Goal: Information Seeking & Learning: Learn about a topic

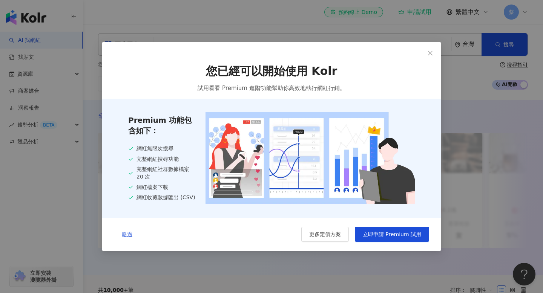
click at [129, 232] on button "略過" at bounding box center [127, 234] width 26 height 15
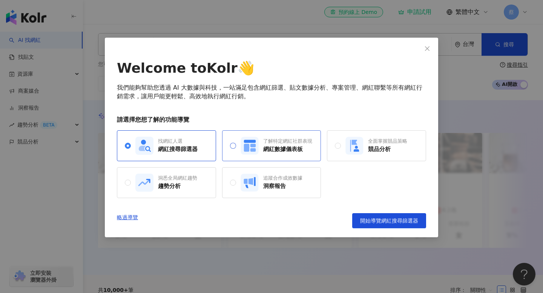
click at [236, 153] on span "了解特定網紅社群表現 網紅數據儀表板" at bounding box center [274, 146] width 76 height 18
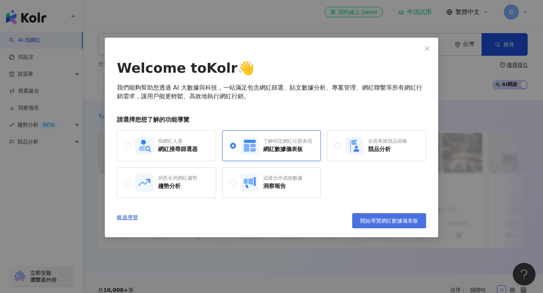
click at [368, 217] on button "開始導覽網紅數據儀表板" at bounding box center [389, 220] width 74 height 15
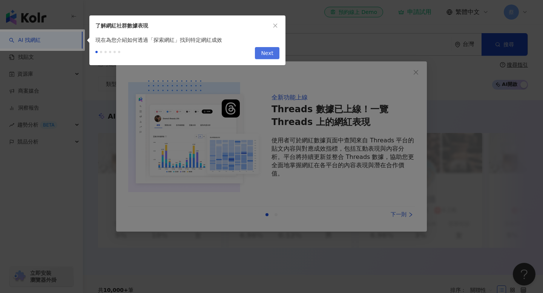
click at [266, 47] on span "Next" at bounding box center [267, 53] width 12 height 12
type input "**********"
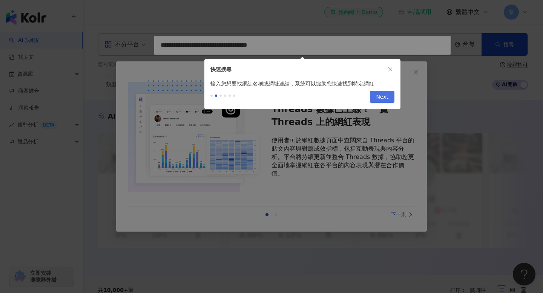
click at [382, 98] on span "Next" at bounding box center [382, 97] width 12 height 12
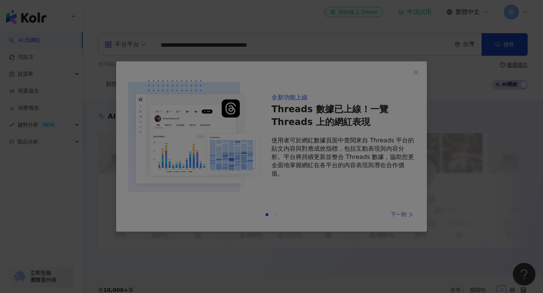
click at [390, 65] on div at bounding box center [271, 146] width 543 height 293
click at [390, 67] on div at bounding box center [271, 146] width 543 height 293
click at [371, 211] on div at bounding box center [271, 146] width 543 height 293
click at [374, 54] on div at bounding box center [271, 146] width 543 height 293
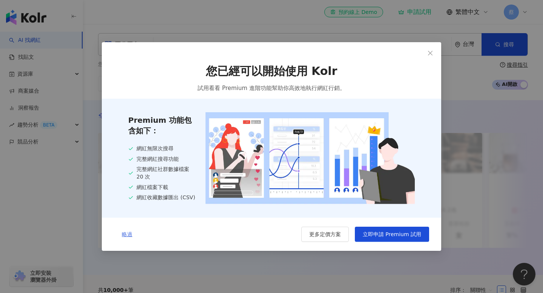
click at [124, 237] on span "略過" at bounding box center [127, 234] width 11 height 6
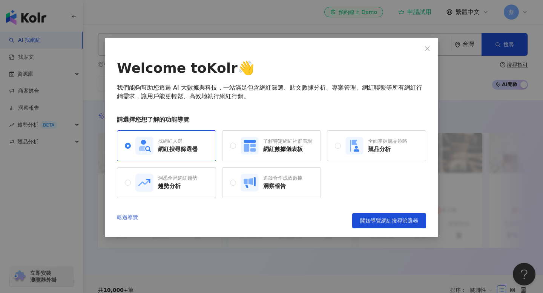
click at [127, 216] on link "略過導覽" at bounding box center [127, 220] width 21 height 15
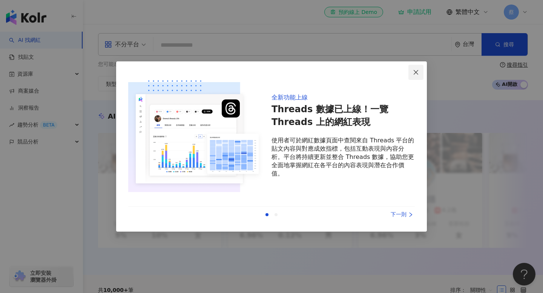
click at [413, 72] on icon "close" at bounding box center [416, 72] width 6 height 6
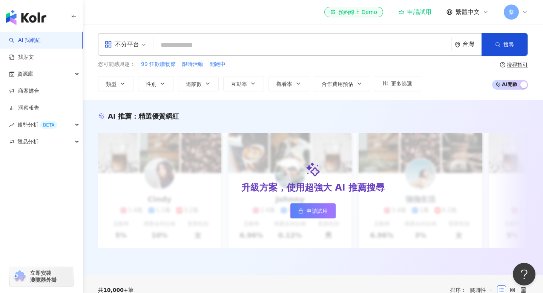
click at [127, 43] on div "不分平台" at bounding box center [121, 44] width 35 height 12
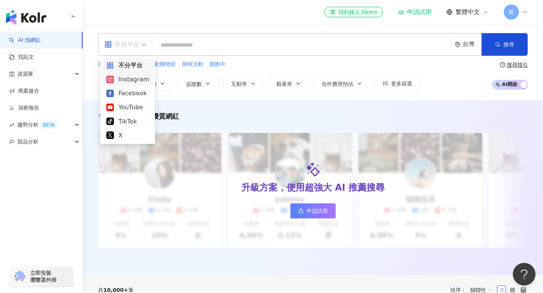
click at [127, 82] on div "Instagram" at bounding box center [127, 79] width 43 height 9
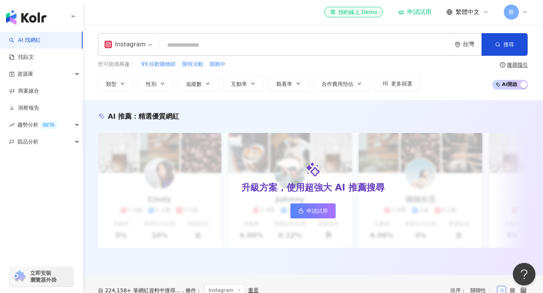
click at [196, 49] on input "search" at bounding box center [305, 45] width 285 height 14
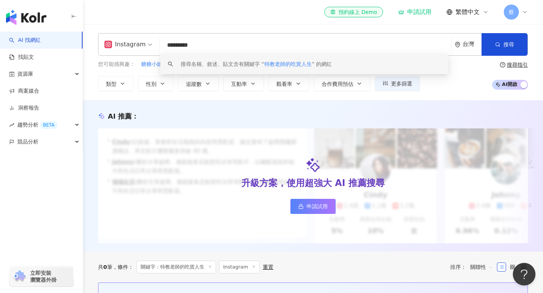
click at [290, 63] on span "特教老師的吃貨人生" at bounding box center [287, 64] width 47 height 6
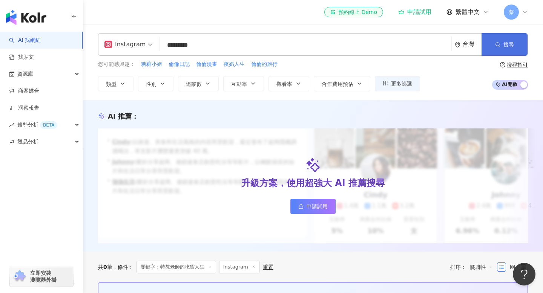
type input "*********"
click at [519, 44] on button "搜尋" at bounding box center [504, 44] width 46 height 23
click at [506, 51] on button "搜尋" at bounding box center [504, 44] width 46 height 23
click at [236, 46] on input "*********" at bounding box center [305, 45] width 285 height 14
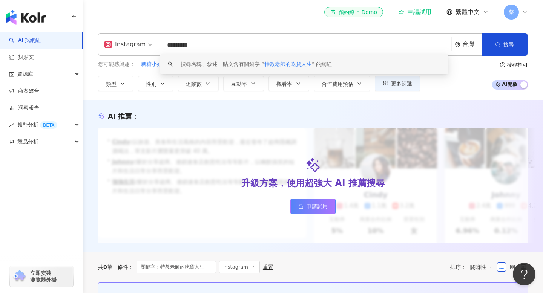
click at [282, 64] on span "特教老師的吃貨人生" at bounding box center [287, 64] width 47 height 6
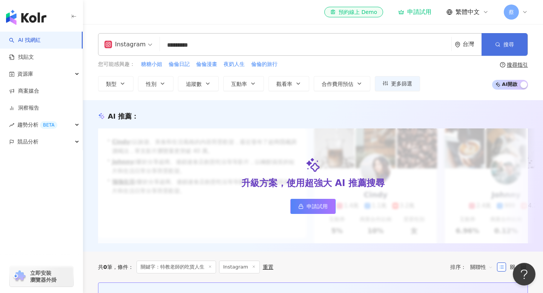
click at [500, 46] on button "搜尋" at bounding box center [504, 44] width 46 height 23
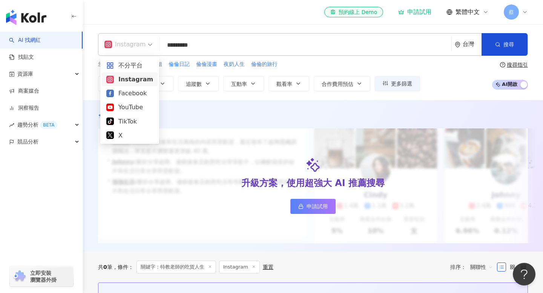
click at [127, 49] on div "Instagram" at bounding box center [124, 44] width 41 height 12
click at [132, 62] on div "不分平台" at bounding box center [129, 65] width 47 height 9
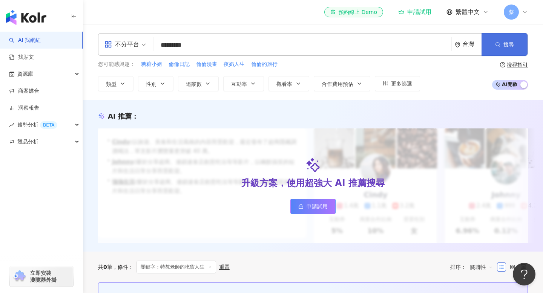
click at [501, 42] on button "搜尋" at bounding box center [504, 44] width 46 height 23
click at [512, 86] on span "AI 開啟 AI 關閉" at bounding box center [510, 85] width 36 height 10
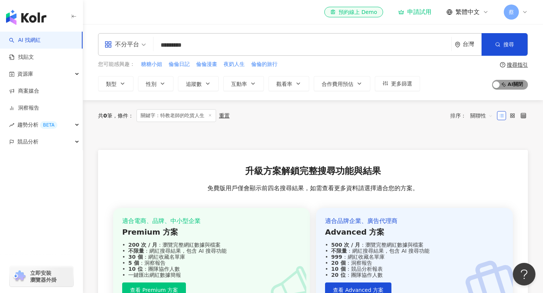
click at [512, 85] on span "AI 開啟 AI 關閉" at bounding box center [510, 85] width 36 height 10
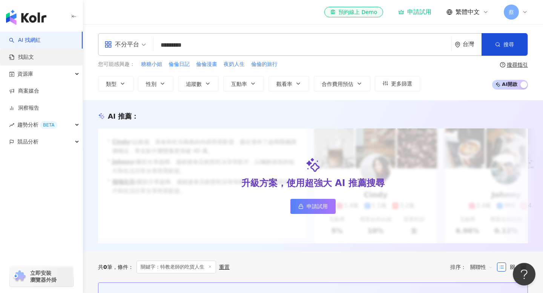
click at [34, 60] on link "找貼文" at bounding box center [21, 58] width 25 height 8
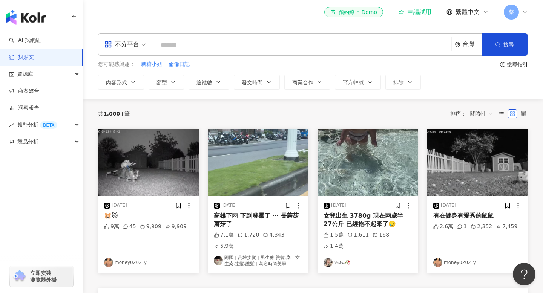
click at [187, 41] on input "search" at bounding box center [302, 45] width 292 height 16
click at [524, 67] on div "您可能感興趣： 糖糖小姐 [PERSON_NAME]倫日記 搜尋指引" at bounding box center [313, 64] width 430 height 8
click at [523, 64] on div "搜尋指引" at bounding box center [517, 64] width 21 height 6
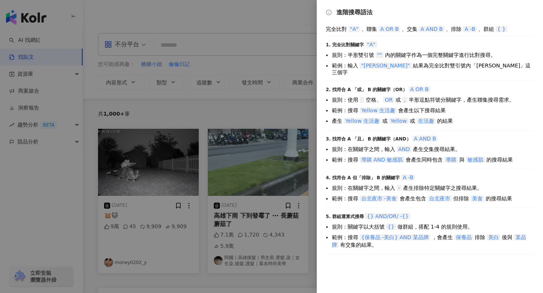
click at [287, 41] on div at bounding box center [271, 146] width 543 height 293
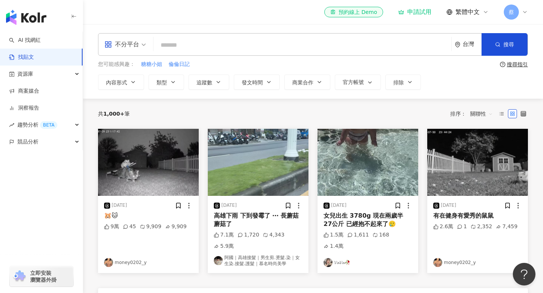
click at [308, 52] on input "search" at bounding box center [302, 45] width 292 height 16
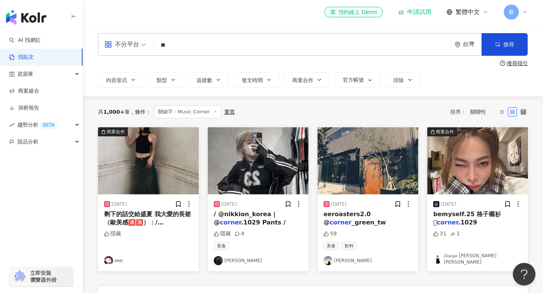
type input "*"
type input "**********"
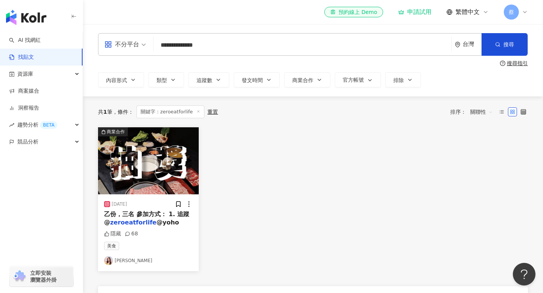
click at [142, 42] on span "不分平台" at bounding box center [124, 44] width 41 height 12
click at [143, 43] on span "不分平台" at bounding box center [124, 44] width 41 height 12
drag, startPoint x: 201, startPoint y: 46, endPoint x: 148, endPoint y: 46, distance: 52.4
click at [148, 46] on div "**********" at bounding box center [313, 44] width 430 height 23
click at [41, 37] on link "AI 找網紅" at bounding box center [25, 41] width 32 height 8
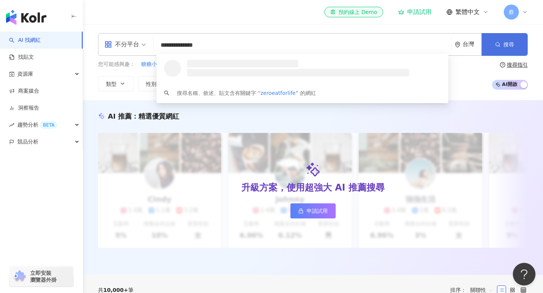
type input "**********"
click at [508, 43] on span "搜尋" at bounding box center [508, 44] width 11 height 6
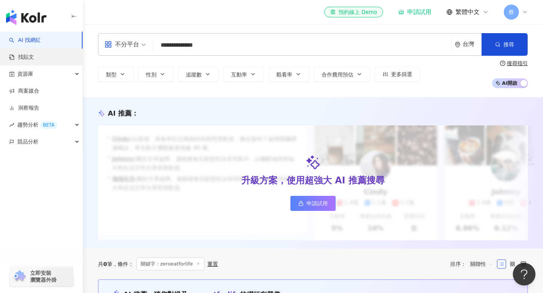
click at [34, 60] on link "找貼文" at bounding box center [21, 58] width 25 height 8
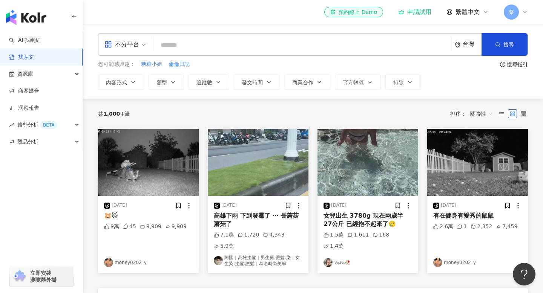
click at [230, 46] on input "search" at bounding box center [302, 45] width 292 height 16
type input "*"
type input "********"
click at [509, 43] on span "搜尋" at bounding box center [508, 44] width 11 height 6
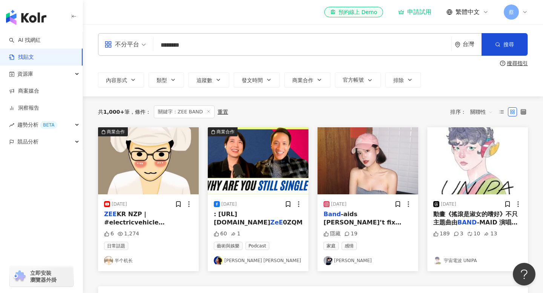
drag, startPoint x: 265, startPoint y: 42, endPoint x: 118, endPoint y: 39, distance: 147.8
click at [118, 39] on div "不分平台 ZEE BAND ******** 台灣 搜尋 searchOperator 插入語法 完全符合 "" 聯集 OR 交集 AND 排除 - 群組 {}" at bounding box center [313, 44] width 430 height 23
type input "******"
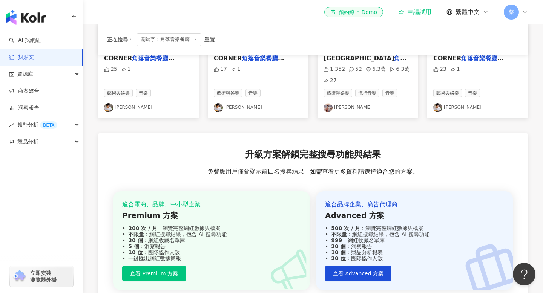
scroll to position [296, 0]
